Goal: Task Accomplishment & Management: Manage account settings

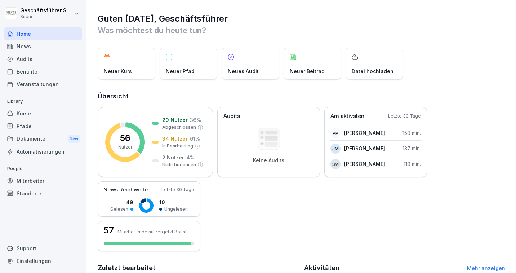
click at [30, 113] on div "Kurse" at bounding box center [43, 113] width 79 height 13
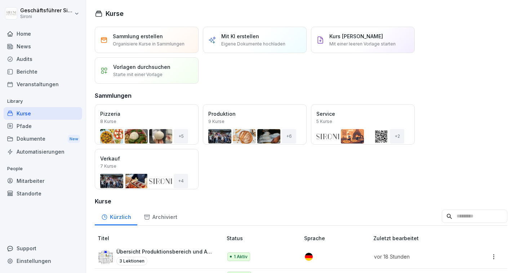
click at [0, 0] on div "Öffnen" at bounding box center [0, 0] width 0 height 0
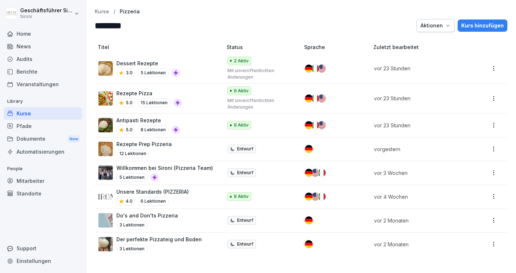
click at [153, 118] on p "Antipasti Rezepte" at bounding box center [148, 120] width 64 height 8
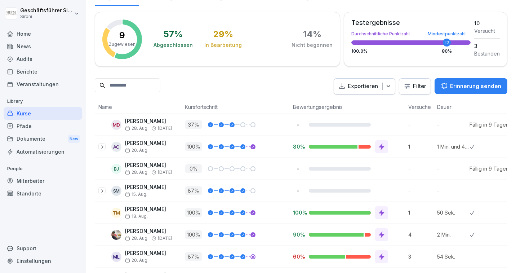
scroll to position [149, 0]
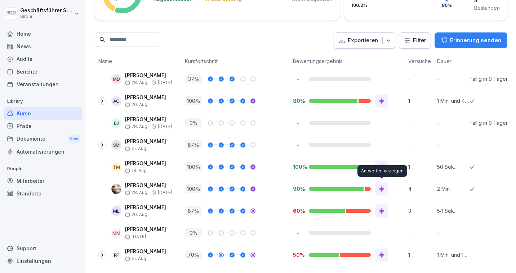
click at [384, 188] on icon at bounding box center [381, 189] width 5 height 6
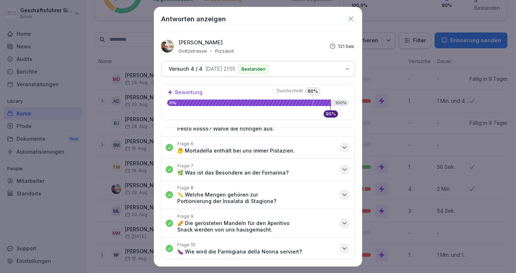
scroll to position [114, 0]
click at [351, 18] on icon at bounding box center [351, 19] width 8 height 8
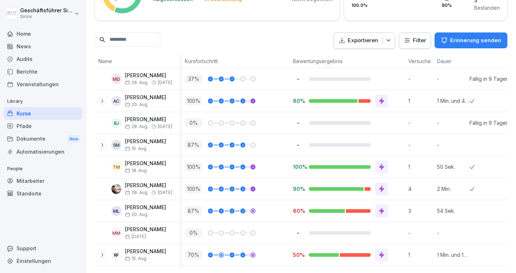
click at [150, 237] on p "25. Aug." at bounding box center [145, 236] width 41 height 5
click at [134, 232] on body "Geschäftsführer Sironi Sironi Home News Audits Berichte Veranstaltungen Library…" at bounding box center [258, 136] width 516 height 273
click at [111, 233] on div "MM" at bounding box center [116, 233] width 10 height 10
click at [153, 229] on p "Michela Mastrella" at bounding box center [145, 229] width 41 height 6
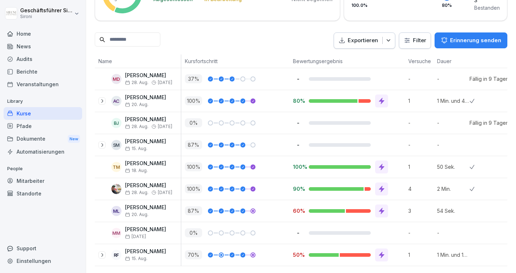
click at [153, 229] on p "Michela Mastrella" at bounding box center [145, 229] width 41 height 6
click at [438, 230] on p "-" at bounding box center [453, 233] width 32 height 8
click at [409, 37] on html "Geschäftsführer Sironi Sironi Home News Audits Berichte Veranstaltungen Library…" at bounding box center [258, 136] width 516 height 273
click at [300, 36] on html "Geschäftsführer Sironi Sironi Home News Audits Berichte Veranstaltungen Library…" at bounding box center [258, 136] width 516 height 273
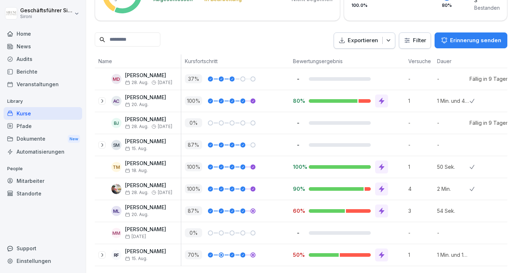
scroll to position [0, 0]
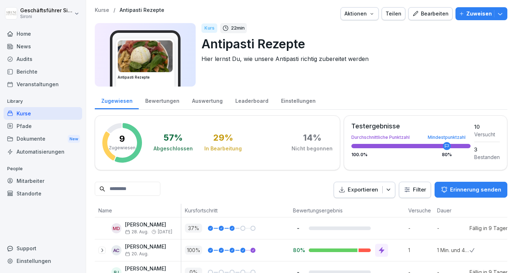
click at [400, 14] on div "Teilen" at bounding box center [394, 14] width 16 height 8
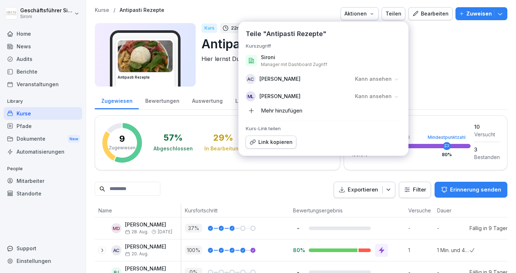
click at [456, 68] on div "Kurs 22 min Antipasti Rezepte Hier lernst Du, wie unsere Antipasti richtig zube…" at bounding box center [352, 54] width 300 height 63
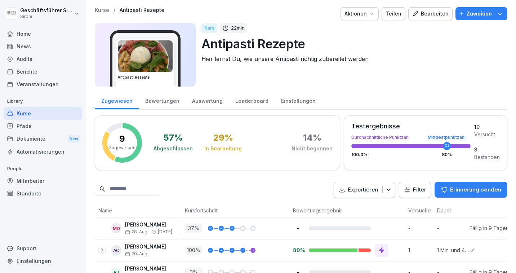
click at [502, 14] on icon "button" at bounding box center [500, 13] width 7 height 7
click at [340, 78] on div "Kurs 22 min Antipasti Rezepte Hier lernst Du, wie unsere Antipasti richtig zube…" at bounding box center [352, 54] width 300 height 63
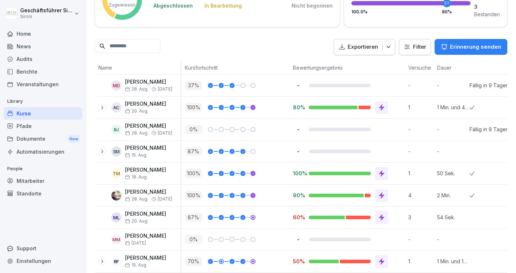
scroll to position [149, 0]
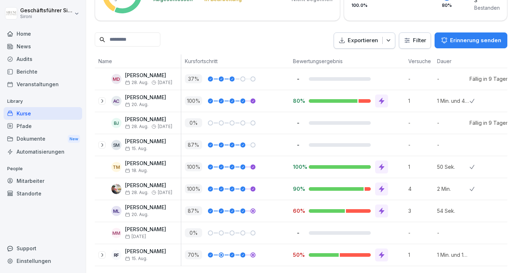
click at [115, 233] on div "MM" at bounding box center [116, 233] width 10 height 10
click at [124, 236] on div "MM Michela Mastrella 25. Aug." at bounding box center [139, 232] width 83 height 13
click at [193, 231] on p "0 %" at bounding box center [193, 232] width 17 height 9
click at [475, 230] on div at bounding box center [486, 233] width 32 height 22
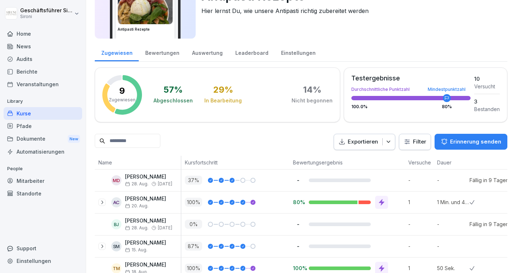
scroll to position [0, 0]
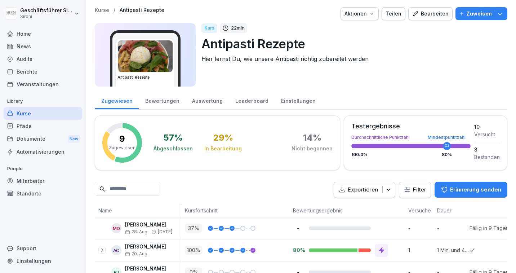
click at [102, 8] on p "Kurse" at bounding box center [102, 10] width 14 height 6
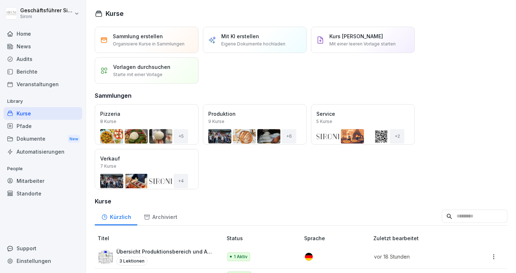
click at [0, 0] on div "Öffnen" at bounding box center [0, 0] width 0 height 0
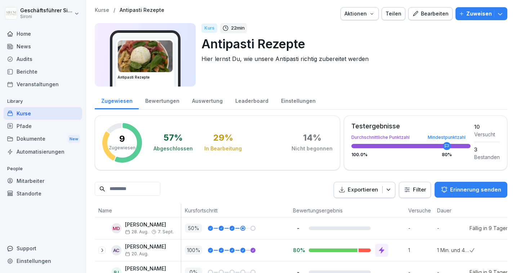
click at [97, 8] on p "Kurse" at bounding box center [102, 10] width 14 height 6
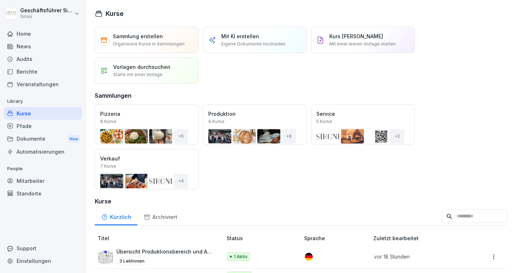
click at [0, 0] on div "Öffnen" at bounding box center [0, 0] width 0 height 0
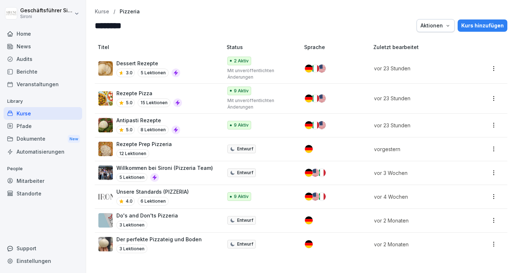
click at [137, 94] on p "Rezepte Pizza" at bounding box center [149, 93] width 66 height 8
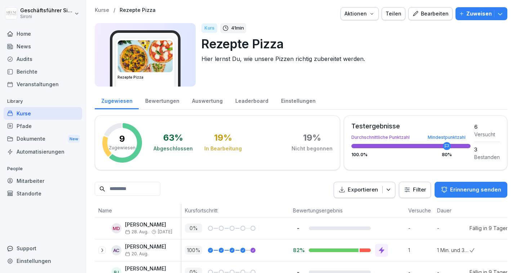
click at [28, 110] on div "Kurse" at bounding box center [43, 113] width 79 height 13
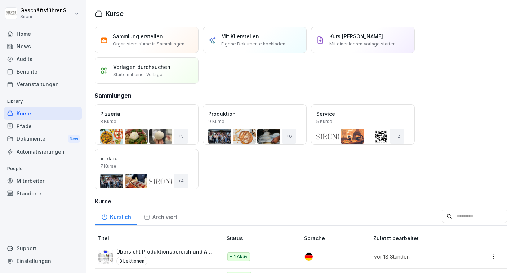
click at [0, 0] on div "Öffnen" at bounding box center [0, 0] width 0 height 0
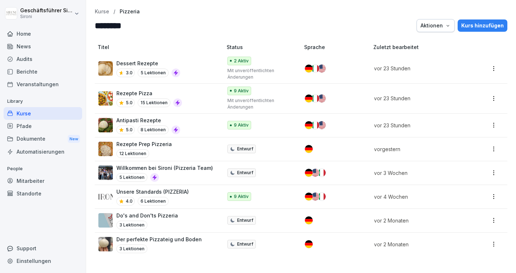
click at [157, 146] on p "Rezepte Prep Pizzeria" at bounding box center [144, 144] width 56 height 8
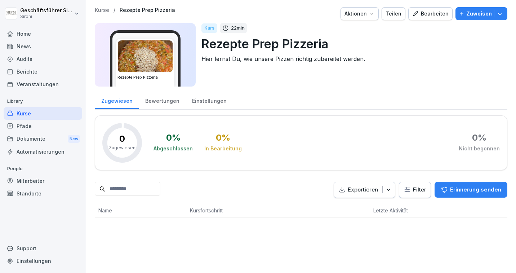
click at [432, 14] on div "Bearbeiten" at bounding box center [431, 14] width 36 height 8
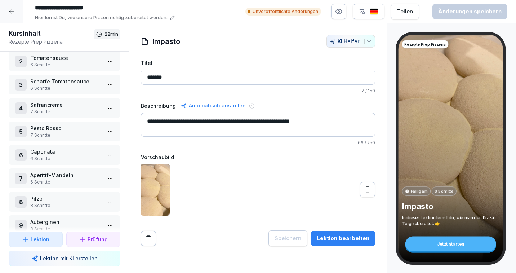
scroll to position [115, 0]
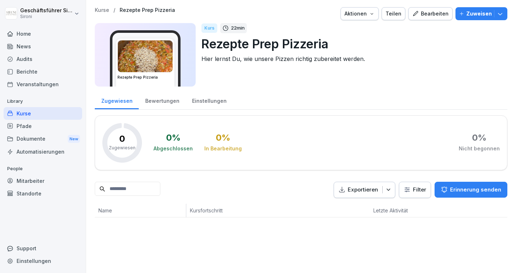
click at [27, 129] on div "Pfade" at bounding box center [43, 126] width 79 height 13
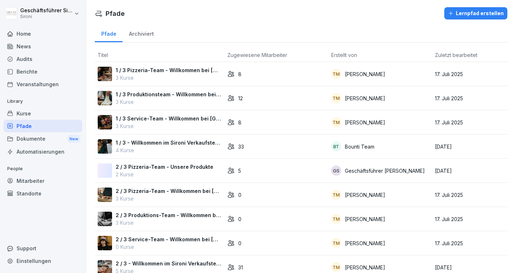
click at [166, 166] on p "2 / 3 Pizzeria-Team - Unsere Produkte" at bounding box center [165, 167] width 98 height 8
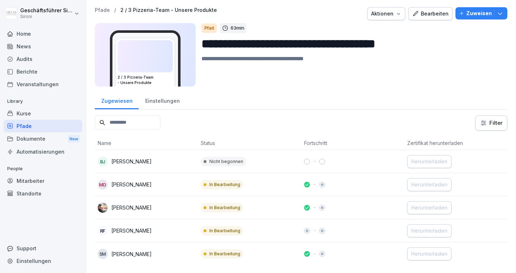
drag, startPoint x: 204, startPoint y: 43, endPoint x: 436, endPoint y: 45, distance: 232.2
click at [436, 45] on input "**********" at bounding box center [352, 44] width 300 height 18
click at [103, 8] on p "Pfade" at bounding box center [102, 10] width 15 height 6
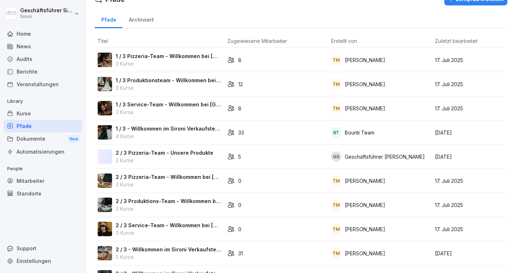
scroll to position [36, 0]
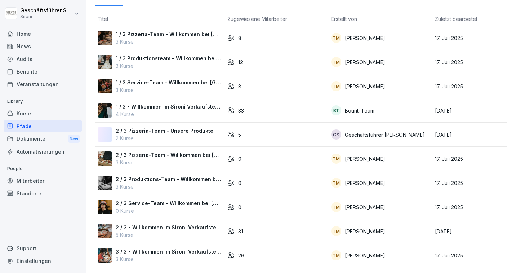
click at [153, 203] on p "2 / 3 Service-Team - Willkommen bei [GEOGRAPHIC_DATA]" at bounding box center [169, 203] width 106 height 8
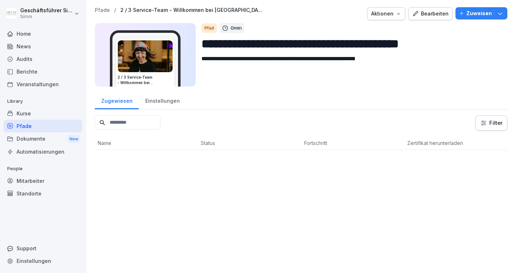
drag, startPoint x: 326, startPoint y: 44, endPoint x: 464, endPoint y: 47, distance: 138.1
click at [464, 47] on input "**********" at bounding box center [352, 44] width 300 height 18
drag, startPoint x: 203, startPoint y: 44, endPoint x: 445, endPoint y: 46, distance: 242.7
click at [445, 46] on input "**********" at bounding box center [352, 44] width 300 height 18
click at [438, 35] on input "**********" at bounding box center [352, 44] width 300 height 18
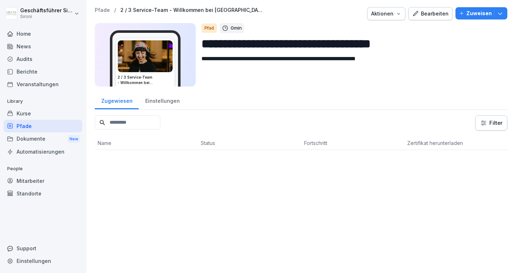
drag, startPoint x: 203, startPoint y: 44, endPoint x: 428, endPoint y: 39, distance: 225.4
click at [428, 39] on input "**********" at bounding box center [352, 44] width 300 height 18
type input "**********"
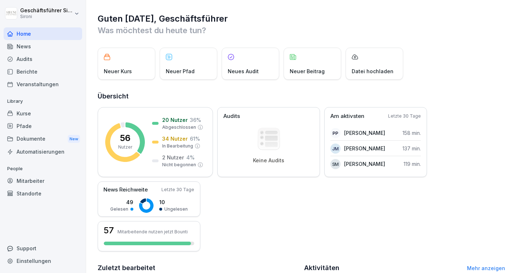
click at [11, 114] on icon at bounding box center [10, 113] width 6 height 6
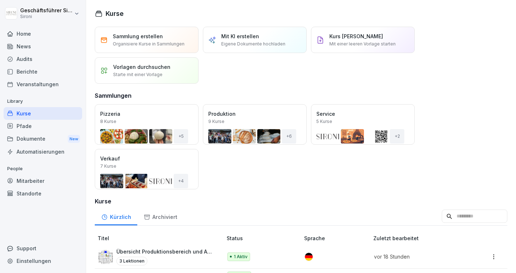
click at [0, 0] on div "Öffnen" at bounding box center [0, 0] width 0 height 0
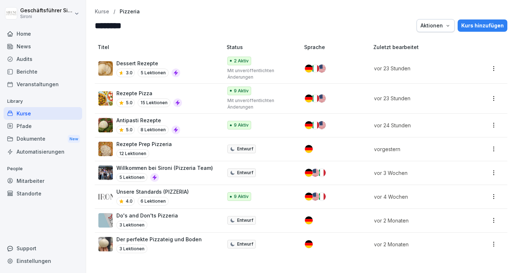
click at [165, 238] on p "Der perfekte Pizzateig und Boden" at bounding box center [158, 239] width 85 height 8
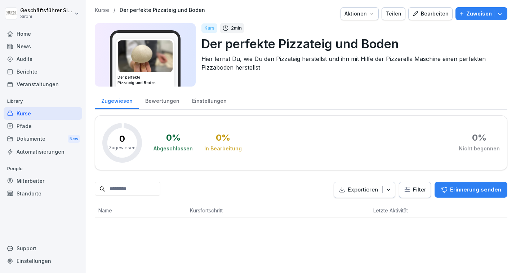
click at [423, 15] on div "Bearbeiten" at bounding box center [431, 14] width 36 height 8
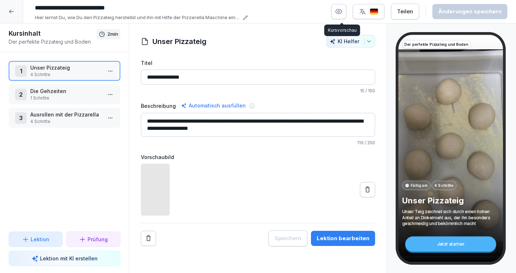
click at [340, 12] on icon "button" at bounding box center [338, 11] width 7 height 7
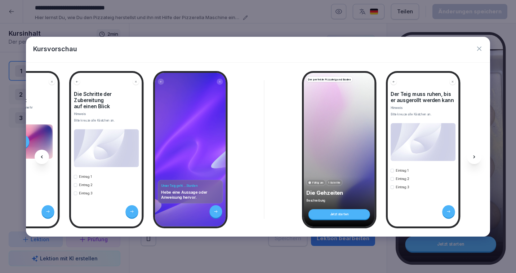
scroll to position [0, 238]
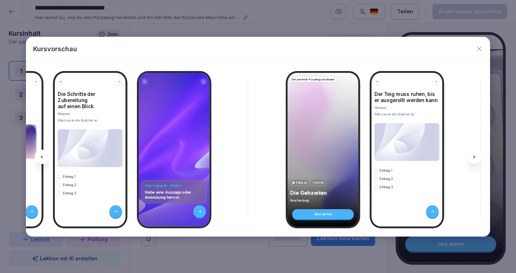
click at [479, 48] on icon "button" at bounding box center [479, 49] width 4 height 4
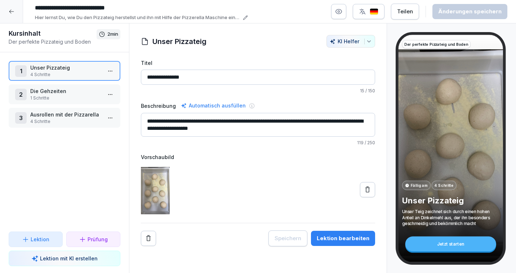
click at [10, 13] on icon at bounding box center [12, 12] width 6 height 6
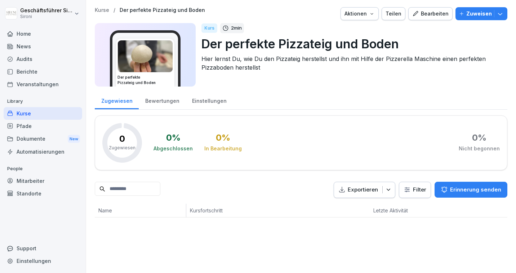
click at [16, 34] on div "Home" at bounding box center [43, 33] width 79 height 13
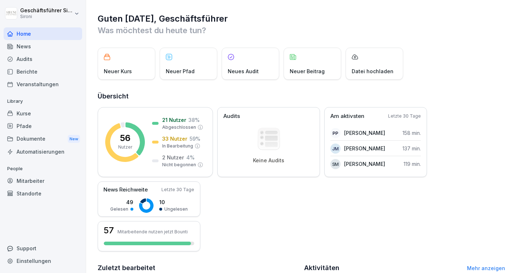
click at [23, 113] on div "Kurse" at bounding box center [43, 113] width 79 height 13
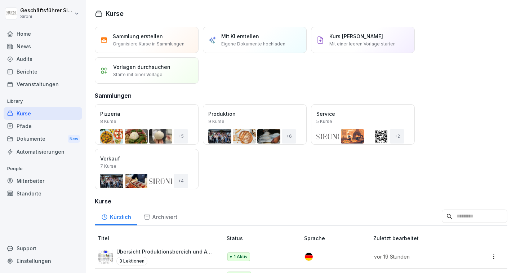
click at [0, 0] on button "Öffnen" at bounding box center [0, 0] width 0 height 0
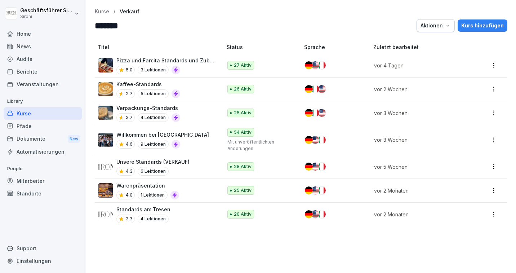
click at [150, 135] on p "Willkommen bei Sironi" at bounding box center [162, 135] width 93 height 8
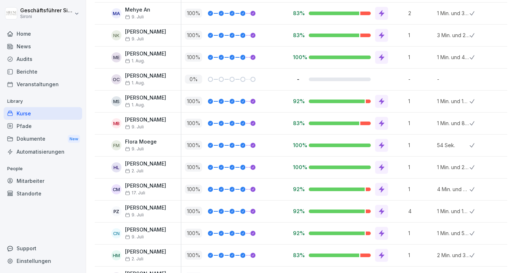
scroll to position [568, 0]
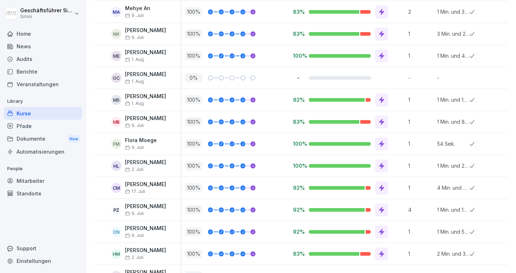
click at [446, 169] on p "1 Min. und 23 Sek." at bounding box center [453, 166] width 32 height 8
click at [446, 166] on p "1 Min. und 23 Sek." at bounding box center [453, 166] width 32 height 8
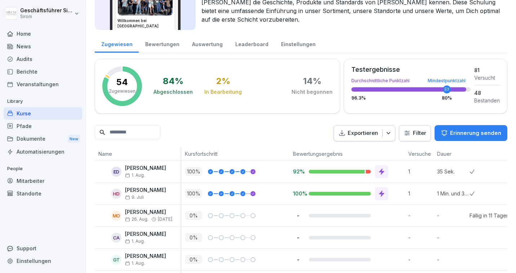
scroll to position [0, 0]
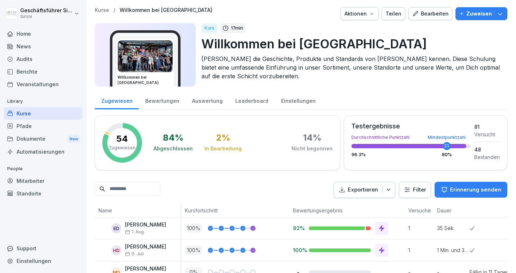
click at [100, 11] on p "Kurse" at bounding box center [102, 10] width 14 height 6
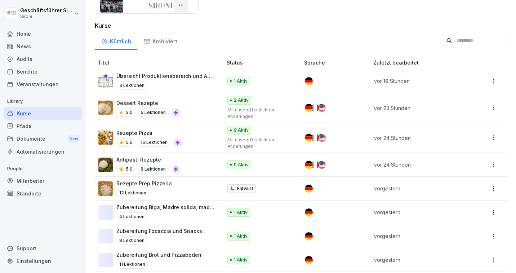
scroll to position [175, 0]
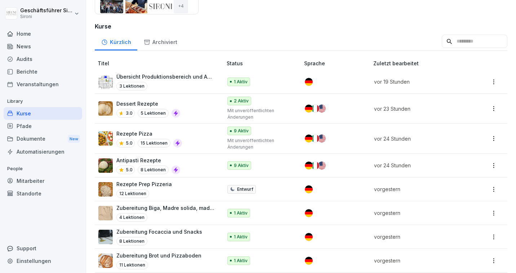
click at [154, 78] on p "Übersicht Produktionsbereich und Abläufe" at bounding box center [165, 77] width 99 height 8
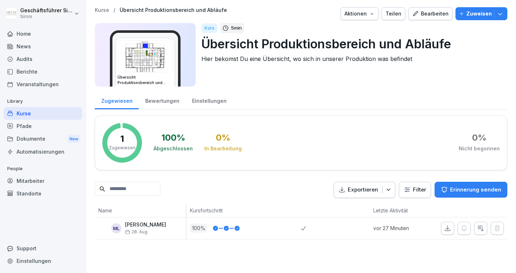
click at [426, 15] on div "Bearbeiten" at bounding box center [431, 14] width 36 height 8
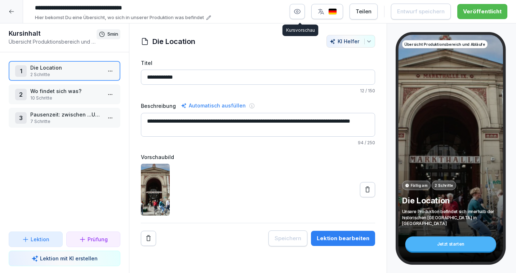
click at [301, 12] on icon "button" at bounding box center [298, 11] width 6 height 5
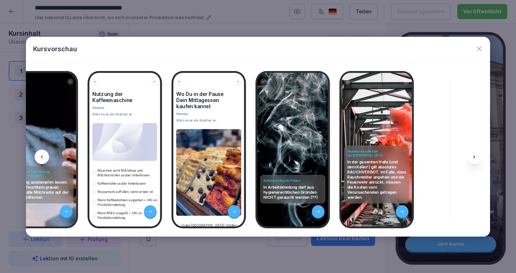
scroll to position [0, 1594]
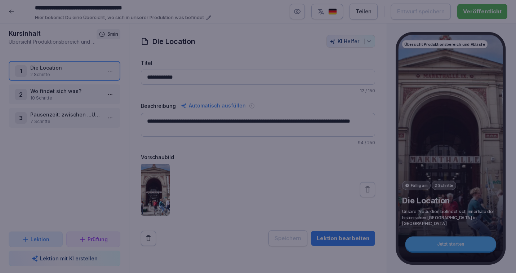
click at [355, 30] on div at bounding box center [258, 136] width 516 height 273
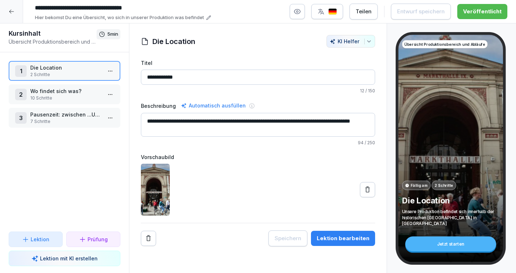
click at [10, 8] on div at bounding box center [11, 11] width 23 height 23
